Goal: Task Accomplishment & Management: Manage account settings

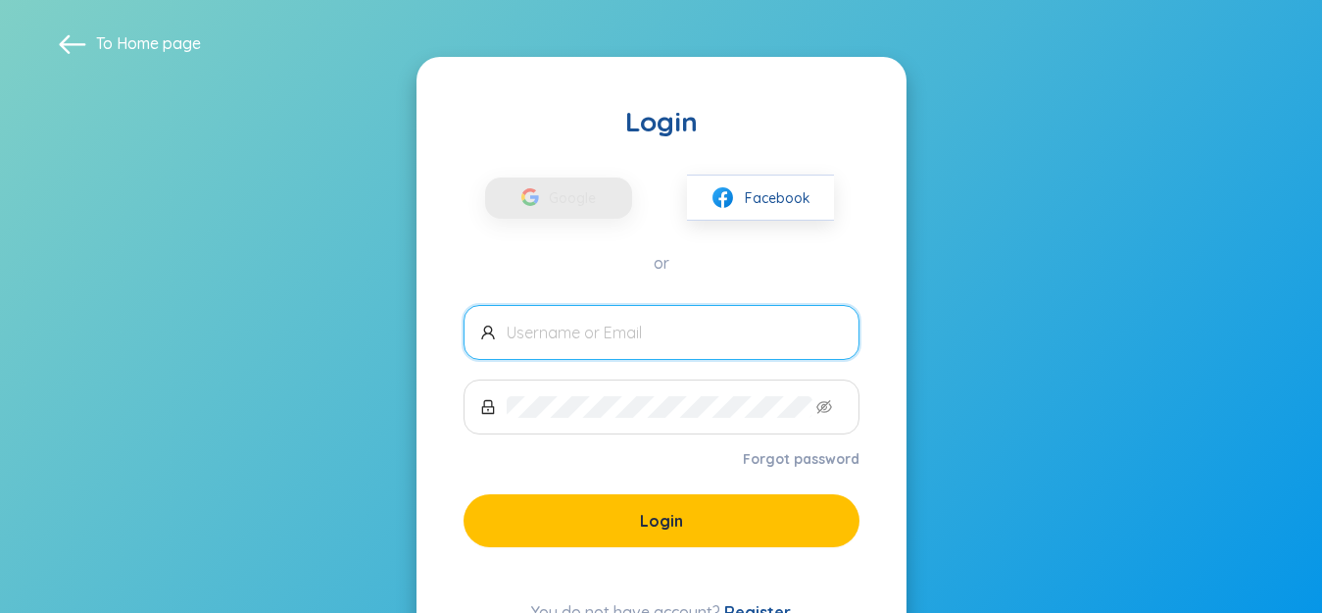
click at [820, 449] on link "Forgot password" at bounding box center [801, 459] width 117 height 20
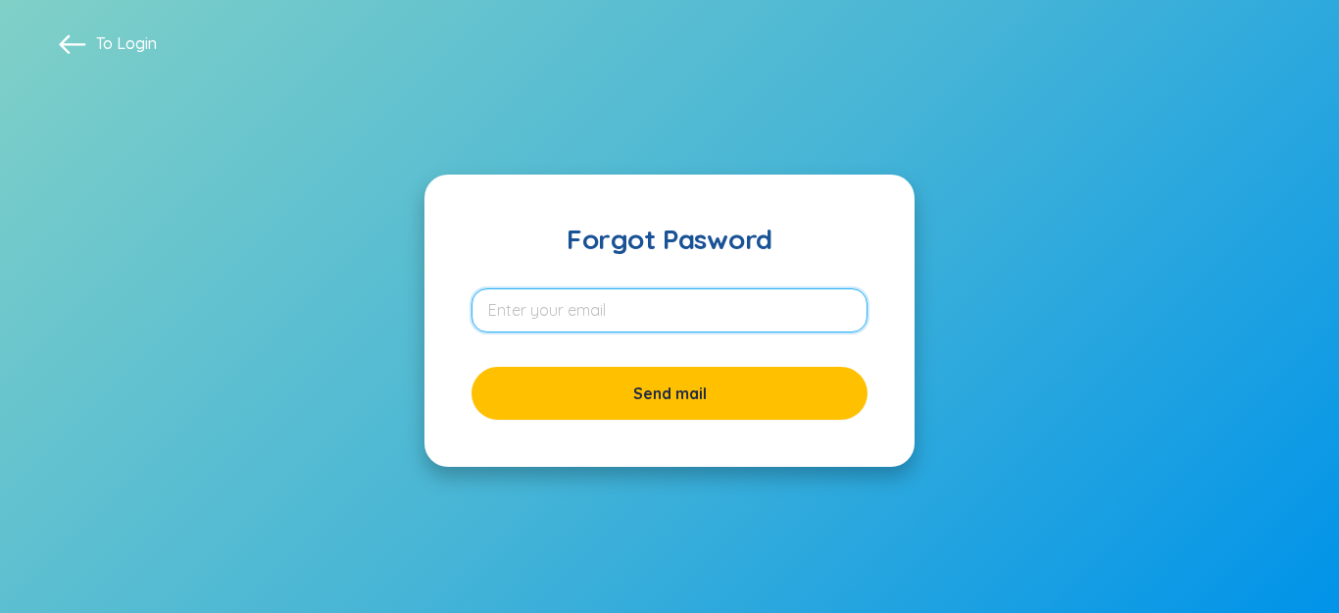
click at [648, 305] on input "email" at bounding box center [669, 310] width 396 height 44
click at [769, 303] on input "email" at bounding box center [669, 310] width 396 height 44
type input "hongsam11114130@gmail.com"
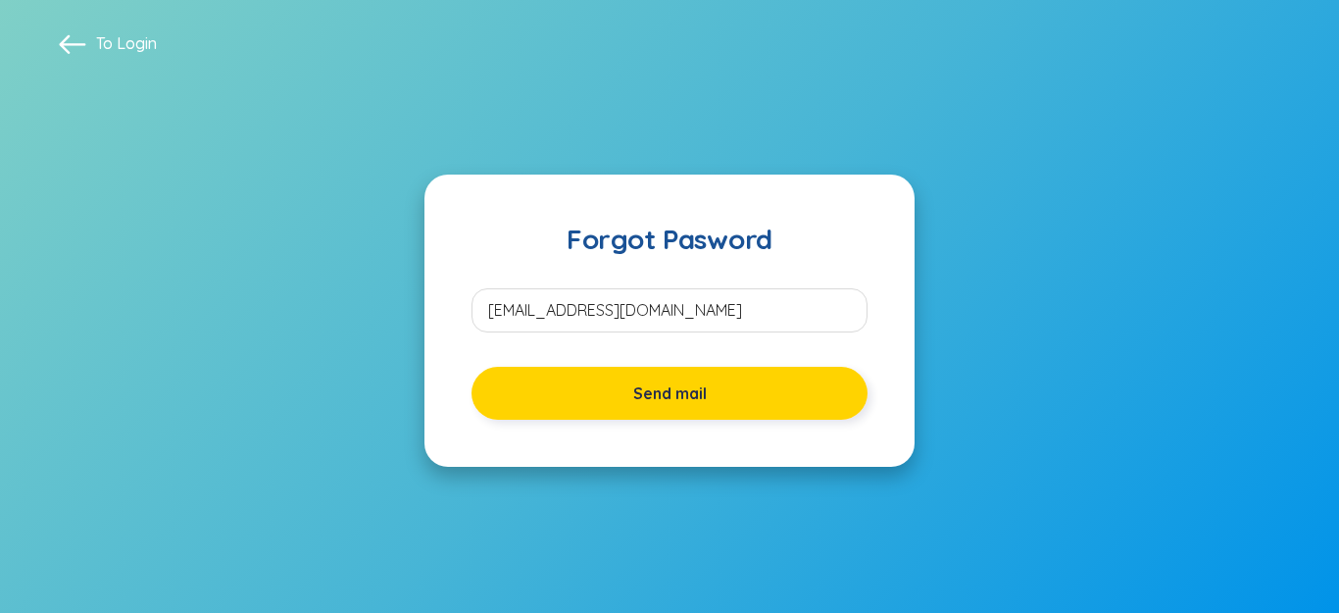
click at [689, 389] on span "Send mail" at bounding box center [670, 393] width 74 height 22
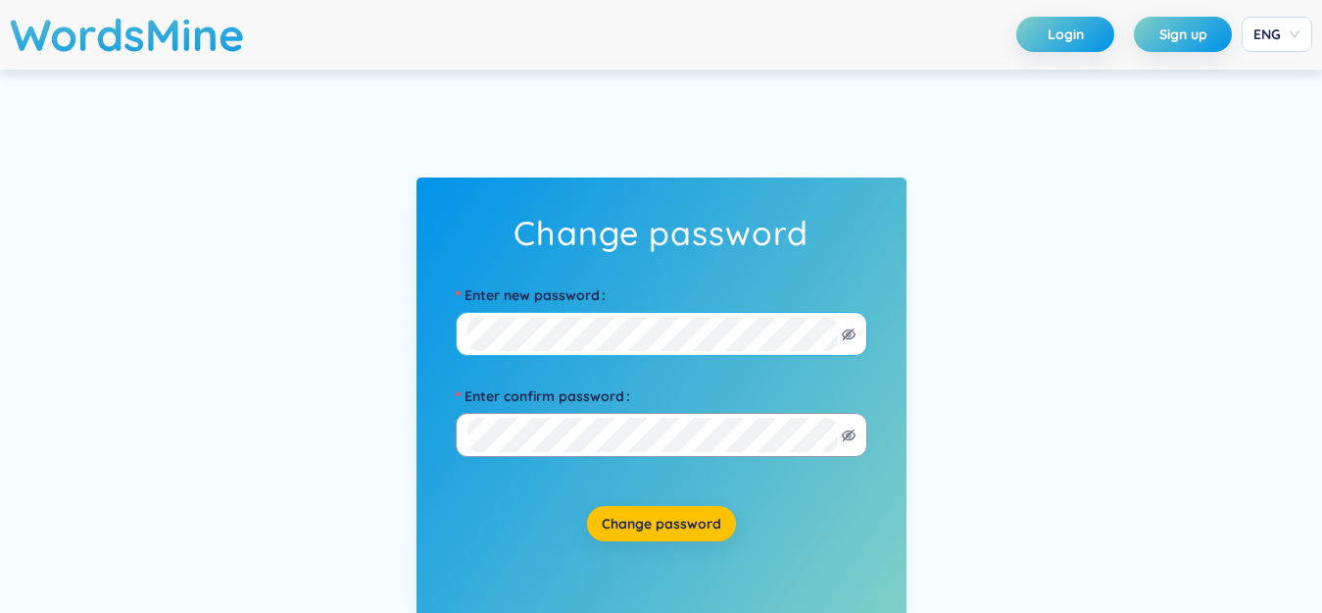
click at [716, 356] on span at bounding box center [662, 334] width 412 height 44
click at [846, 335] on icon "eye-invisible" at bounding box center [849, 334] width 14 height 12
click at [449, 332] on form "Enter new password Enter confirm password" at bounding box center [661, 358] width 470 height 198
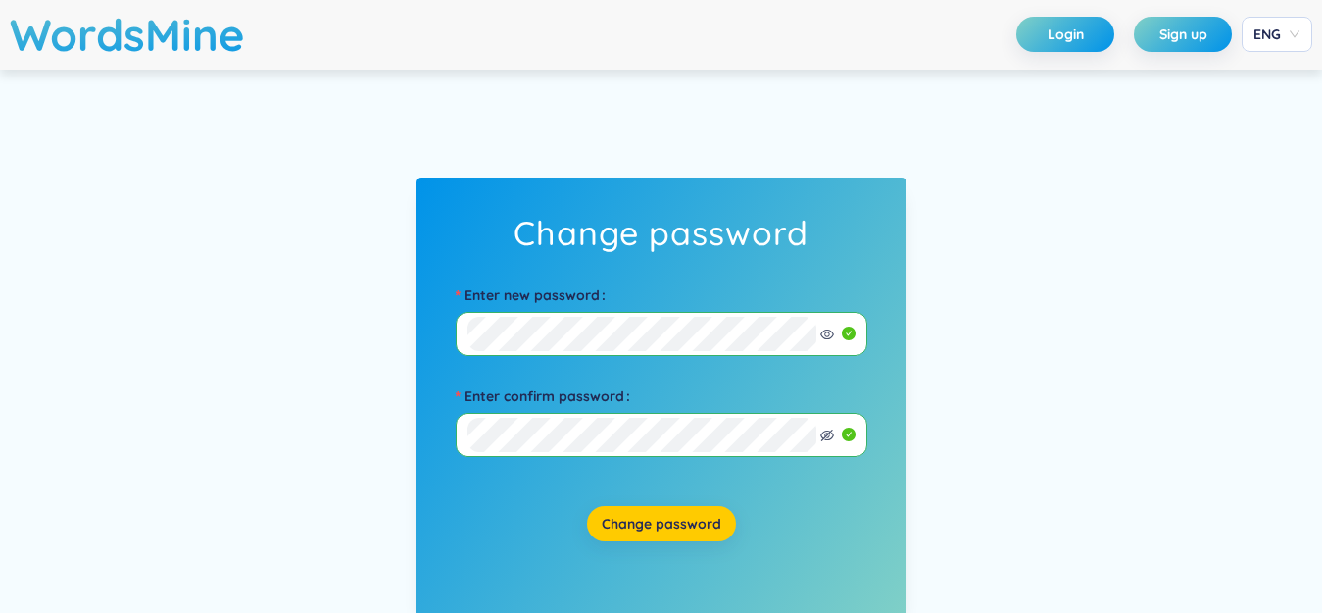
click at [664, 523] on span "Change password" at bounding box center [662, 524] width 120 height 20
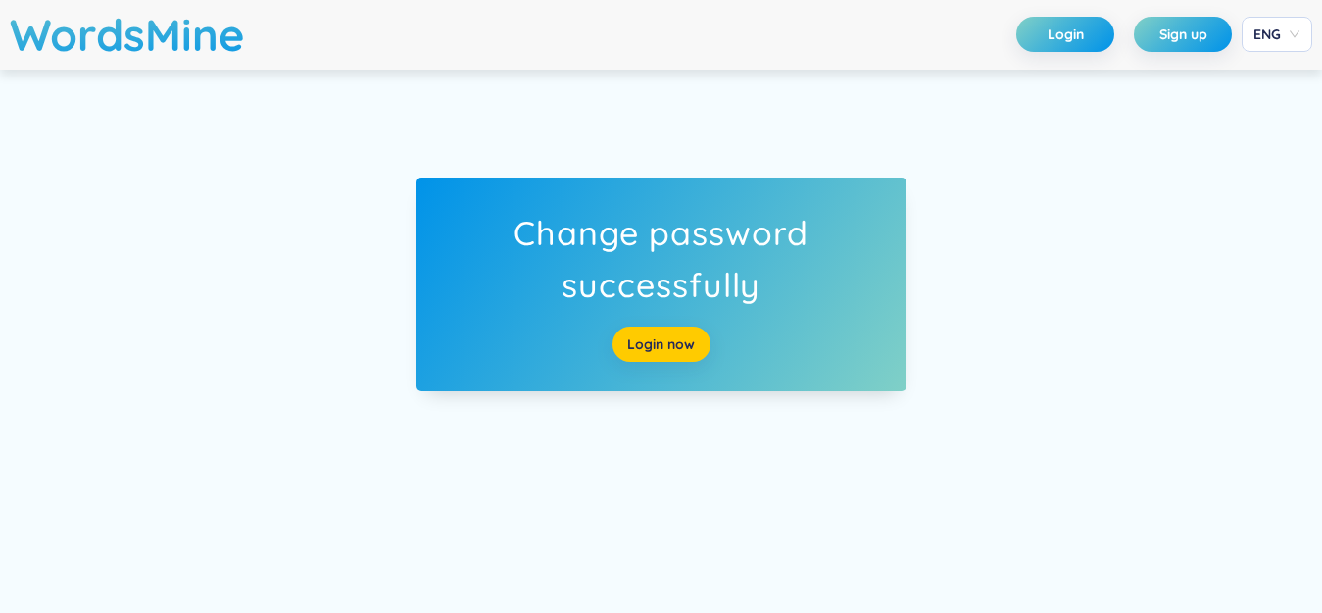
click at [649, 347] on link "Login now" at bounding box center [661, 344] width 68 height 22
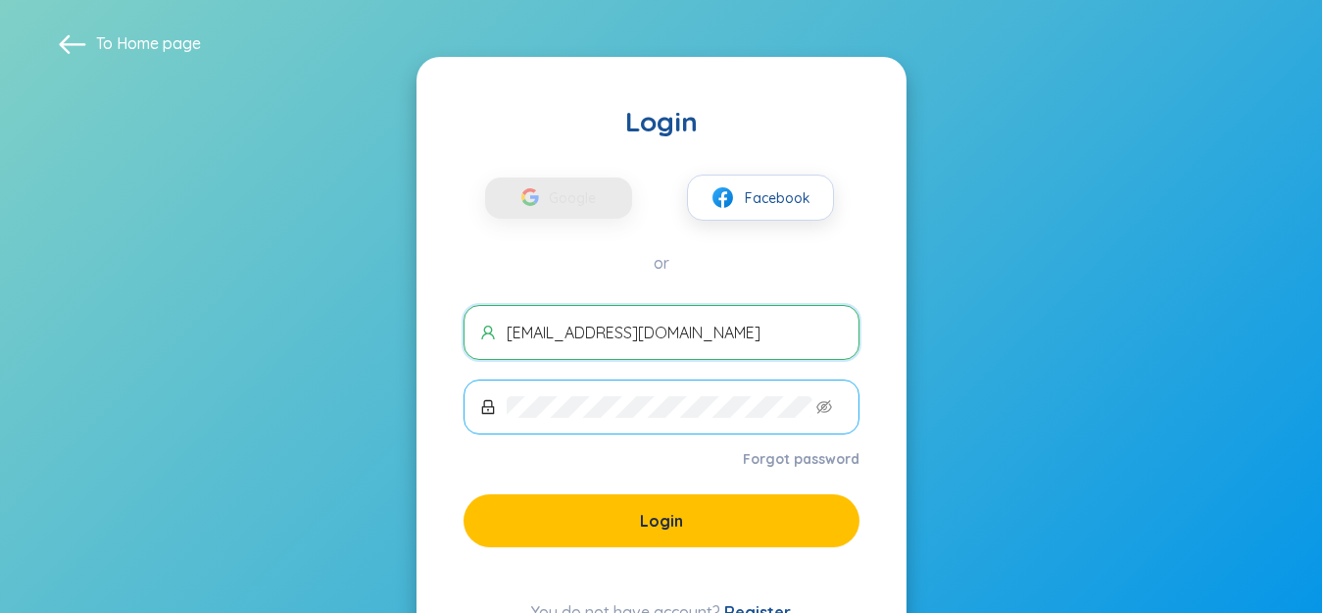
type input "[EMAIL_ADDRESS][DOMAIN_NAME]"
click at [690, 493] on form "hongsam11114130@gmail.com Forgot password Login" at bounding box center [662, 426] width 396 height 242
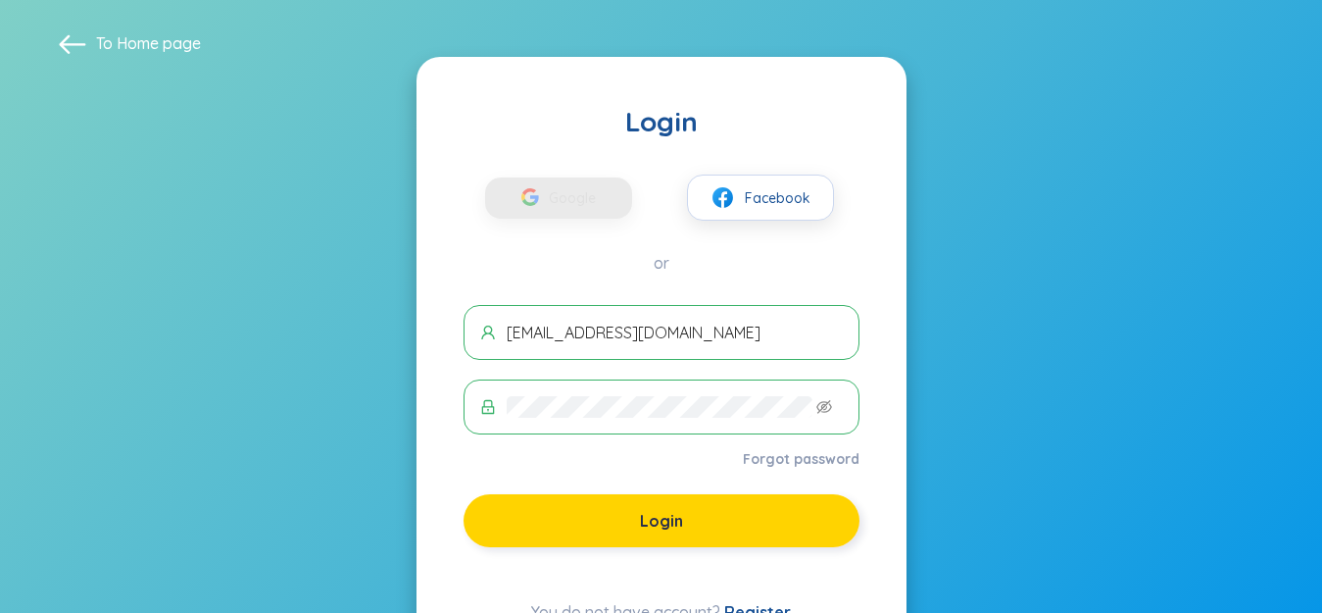
click at [689, 514] on button "Login" at bounding box center [662, 520] width 396 height 53
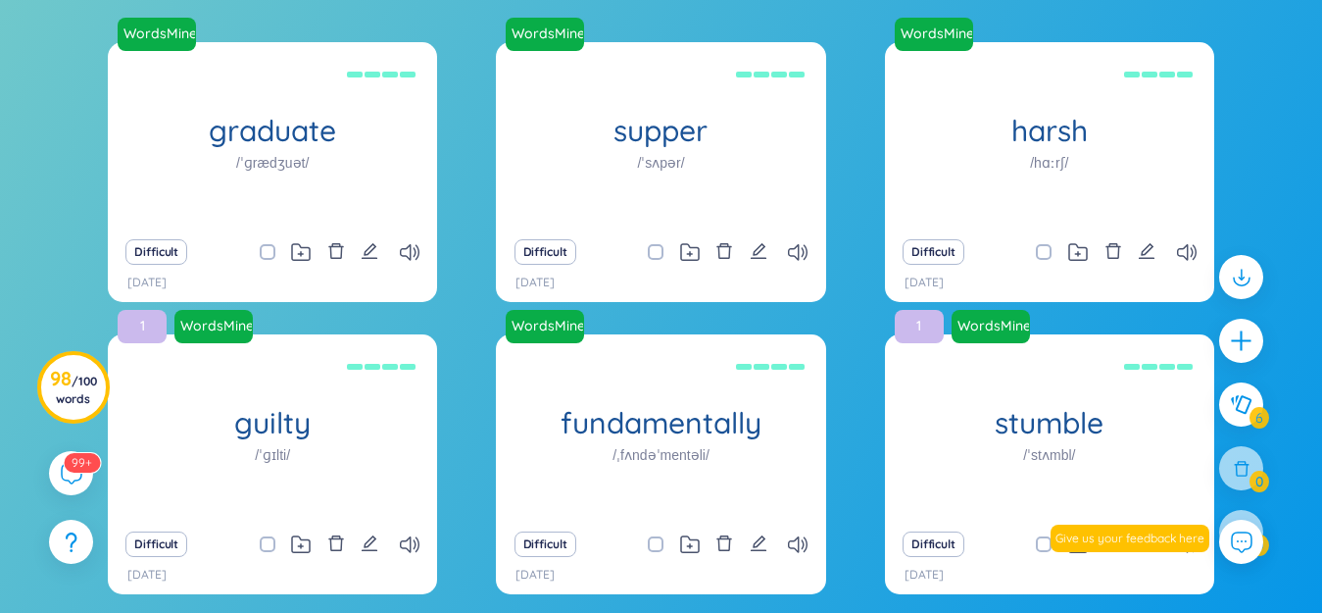
scroll to position [170, 0]
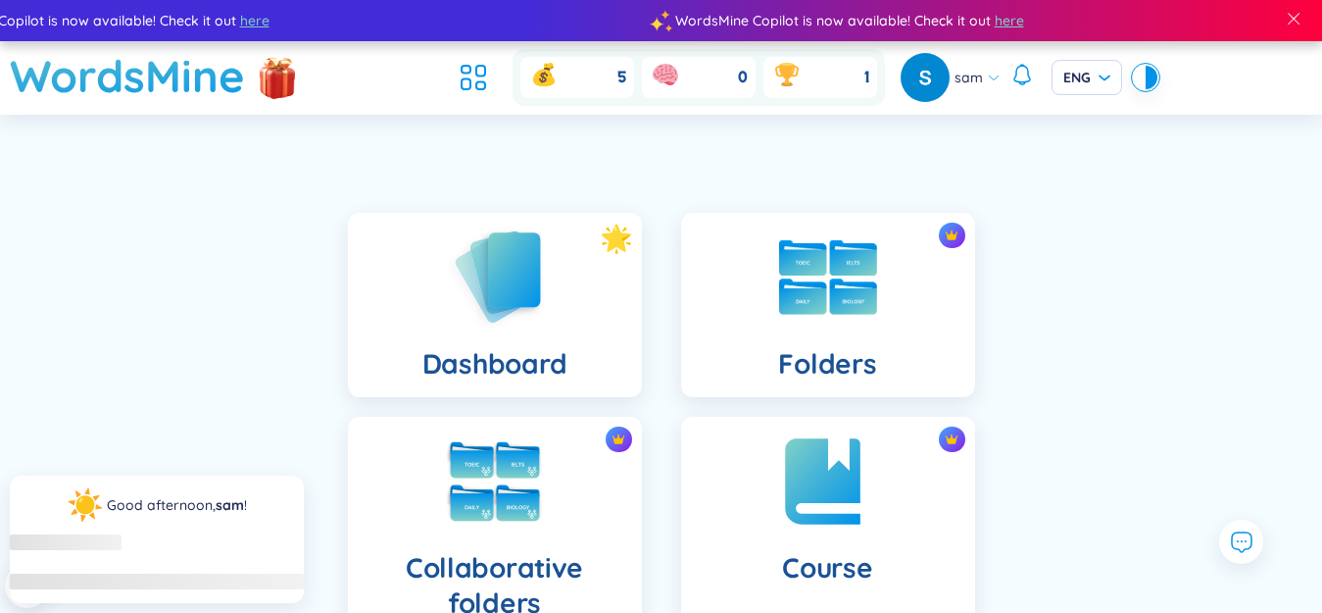
scroll to position [392, 0]
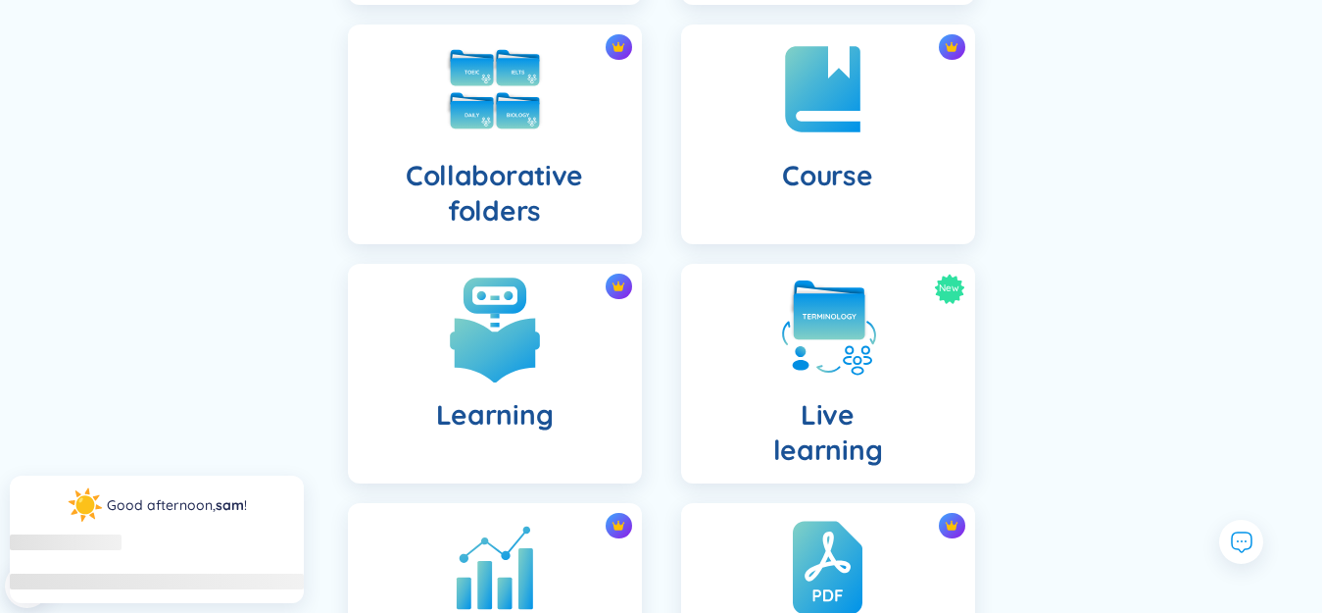
click at [523, 320] on img at bounding box center [495, 328] width 108 height 108
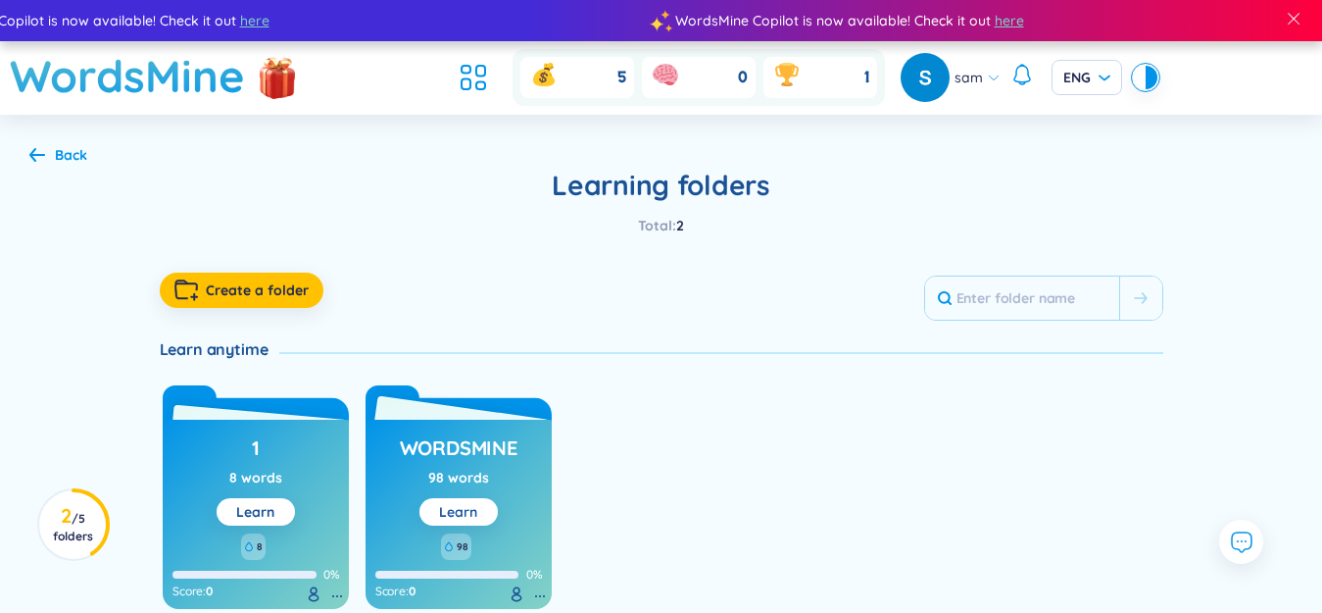
click at [448, 522] on div "Learn" at bounding box center [458, 512] width 38 height 22
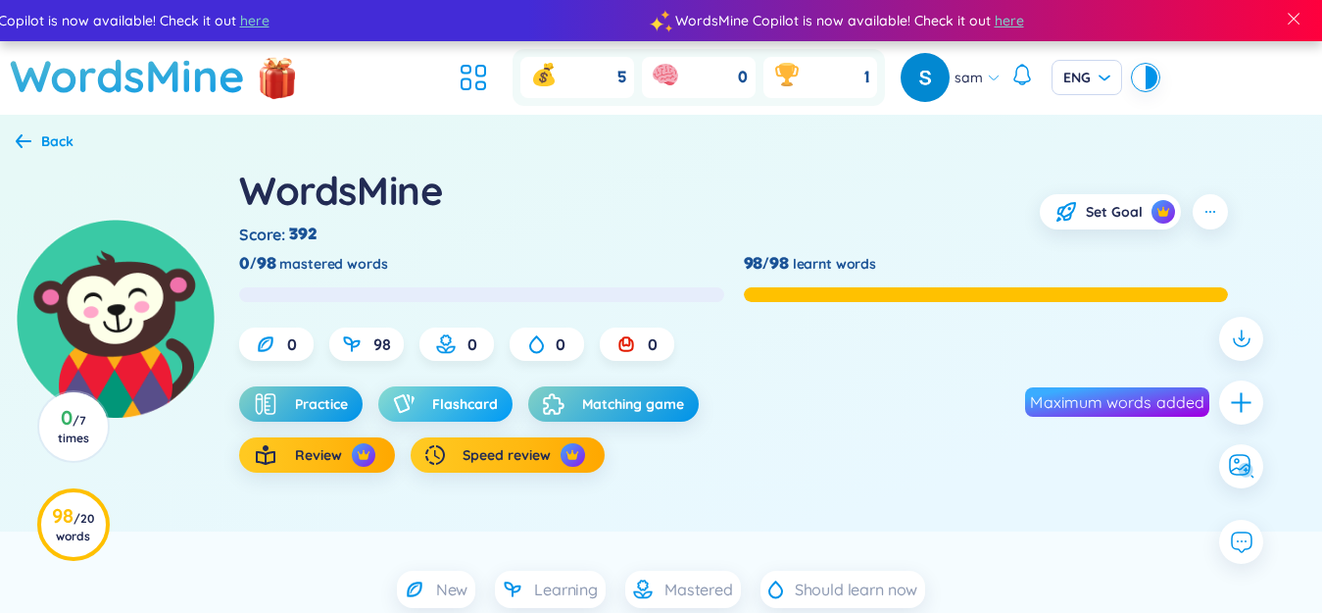
click at [488, 405] on span "Flashcard" at bounding box center [465, 404] width 66 height 20
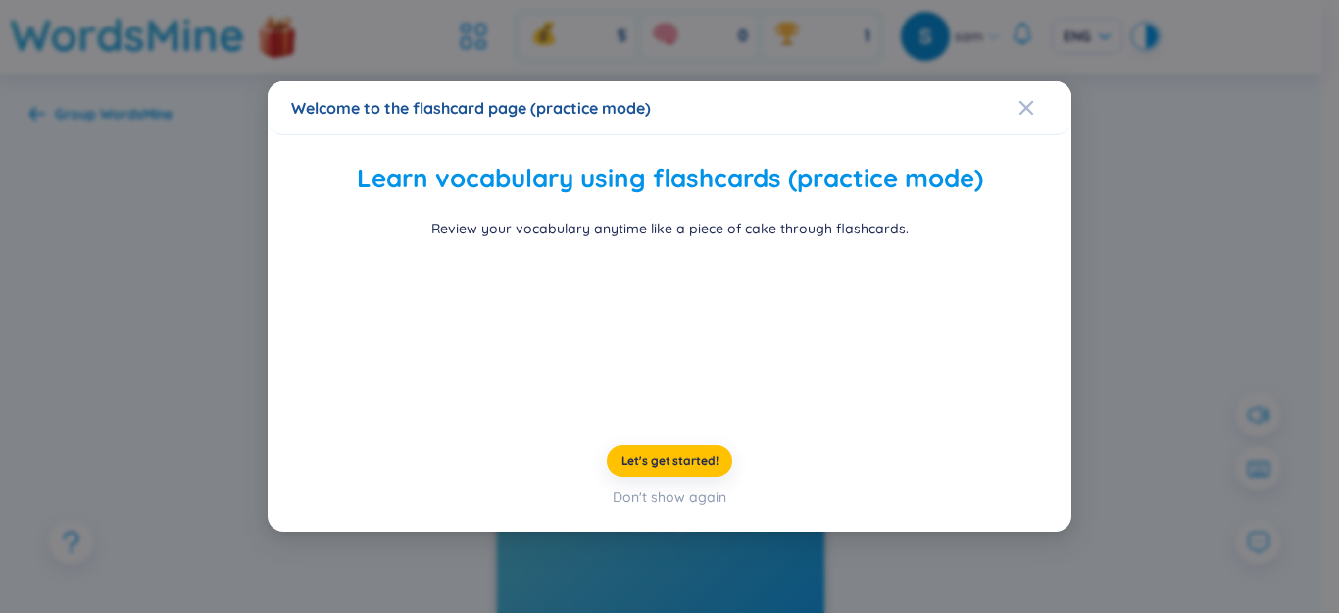
click at [1114, 284] on div "Welcome to the flashcard page (practice mode) Learn vocabulary using flashcards…" at bounding box center [669, 306] width 1339 height 613
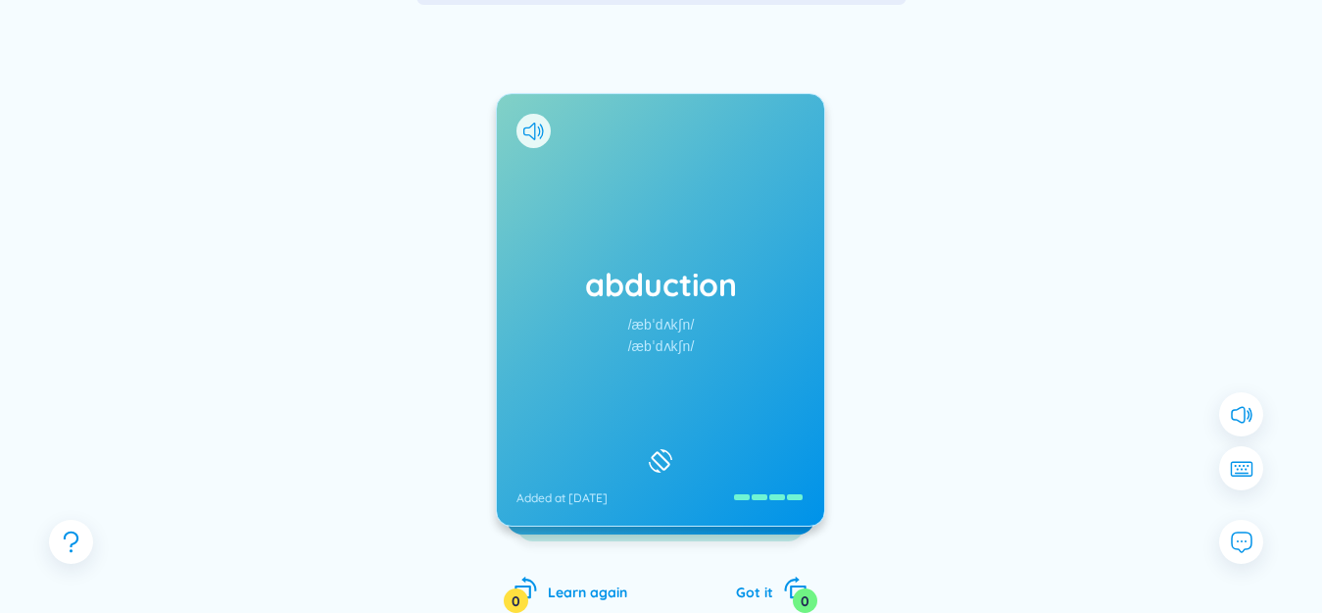
scroll to position [181, 0]
